Goal: Find specific page/section: Find specific page/section

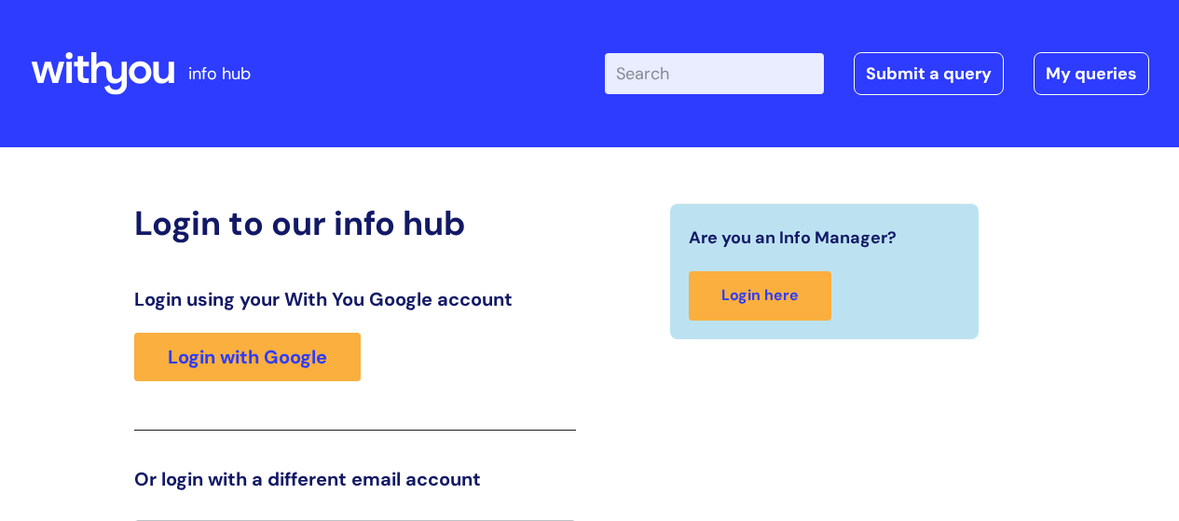
scroll to position [41, 0]
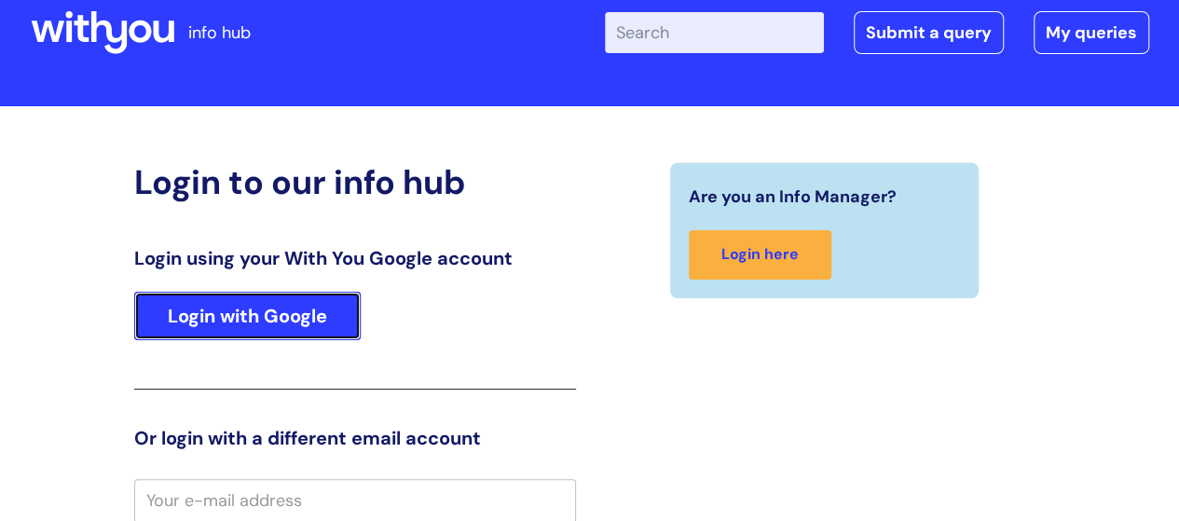
click at [328, 323] on link "Login with Google" at bounding box center [247, 316] width 226 height 48
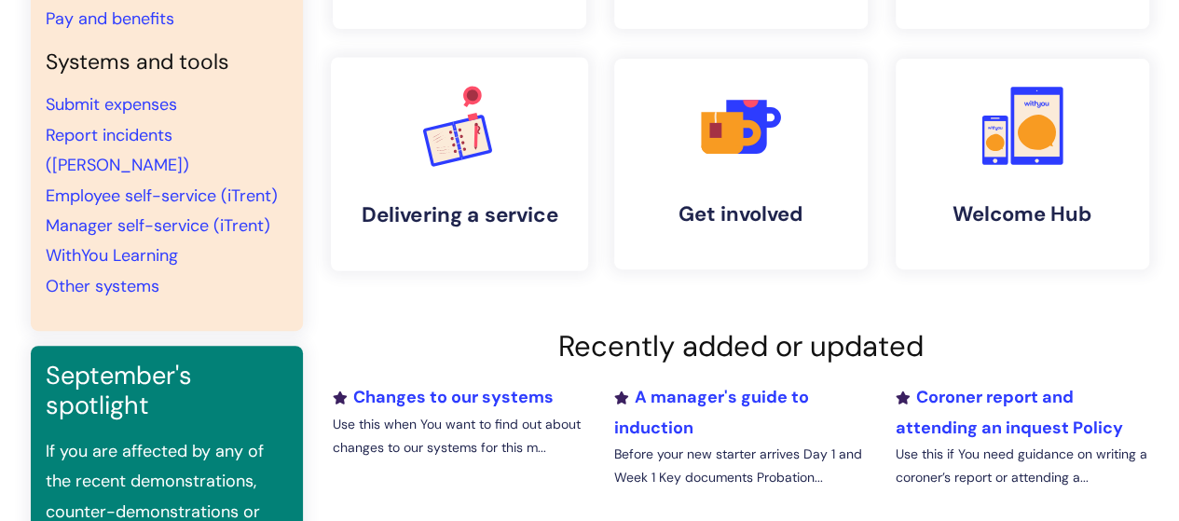
scroll to position [93, 0]
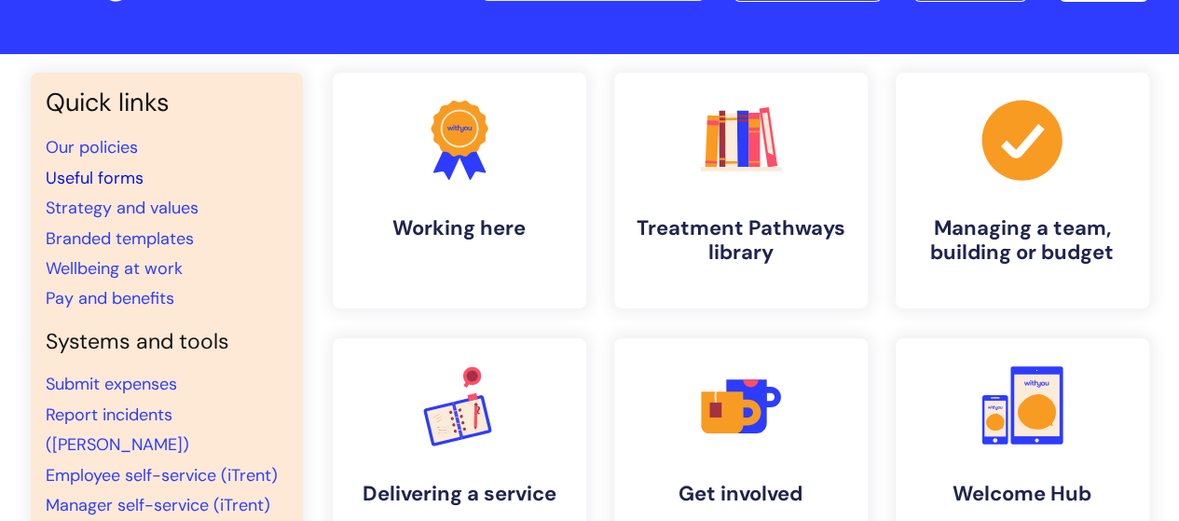
click at [114, 168] on link "Useful forms" at bounding box center [95, 178] width 98 height 22
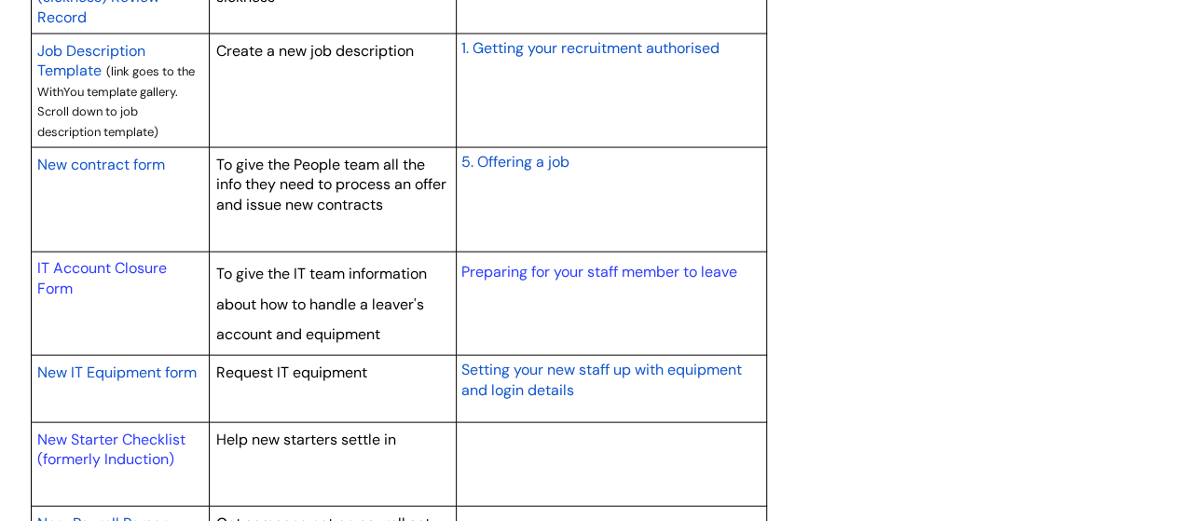
scroll to position [1864, 0]
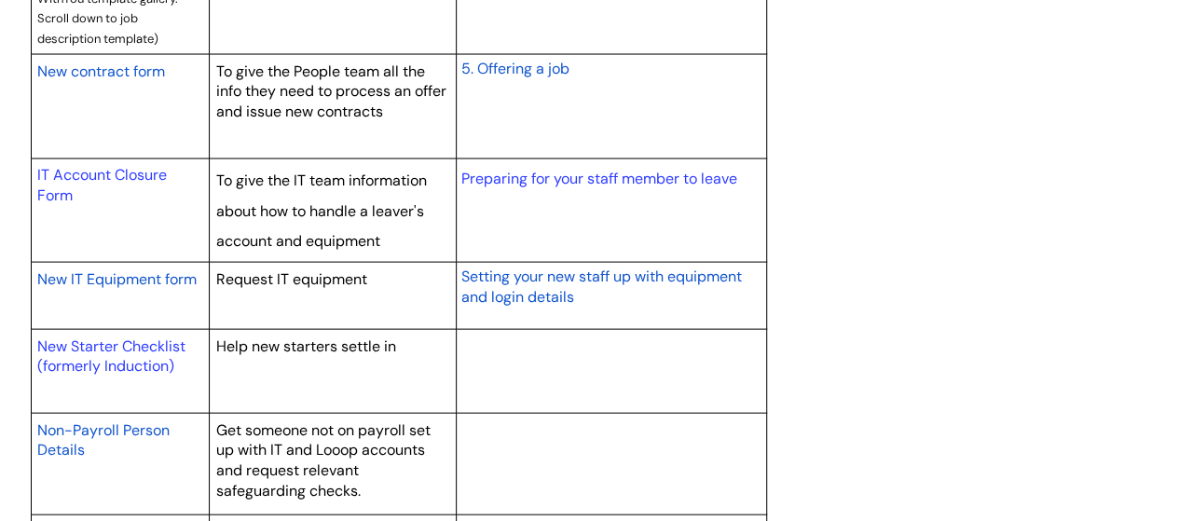
click at [166, 275] on span "New IT Equipment form" at bounding box center [116, 279] width 159 height 20
